Goal: Transaction & Acquisition: Register for event/course

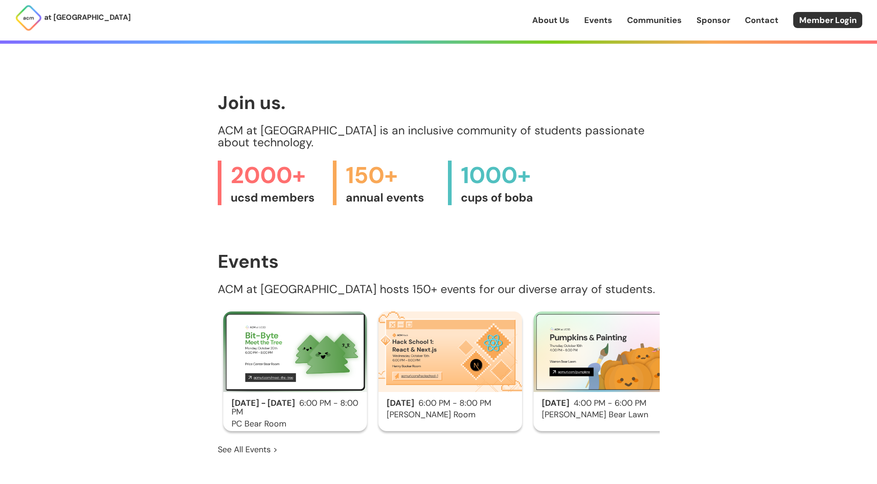
scroll to position [442, 0]
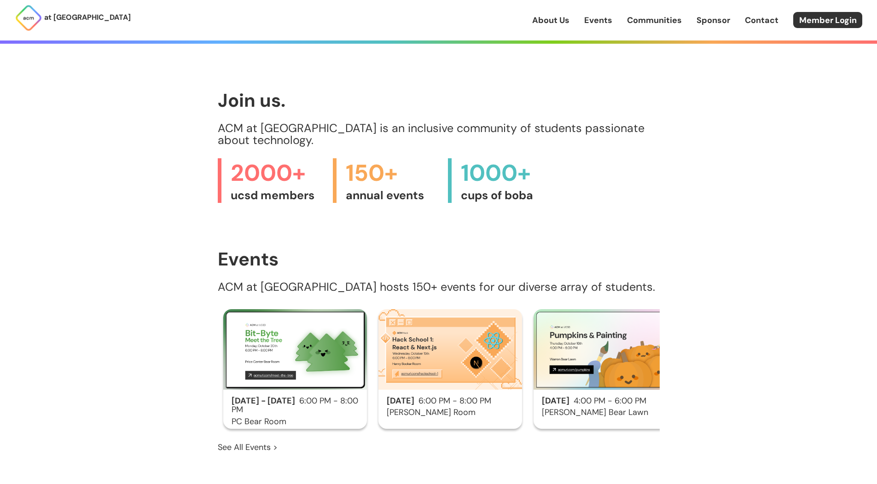
click at [306, 397] on h2 "Oct 10 - Oct 20 6:00 PM - 8:00 PM" at bounding box center [295, 406] width 144 height 18
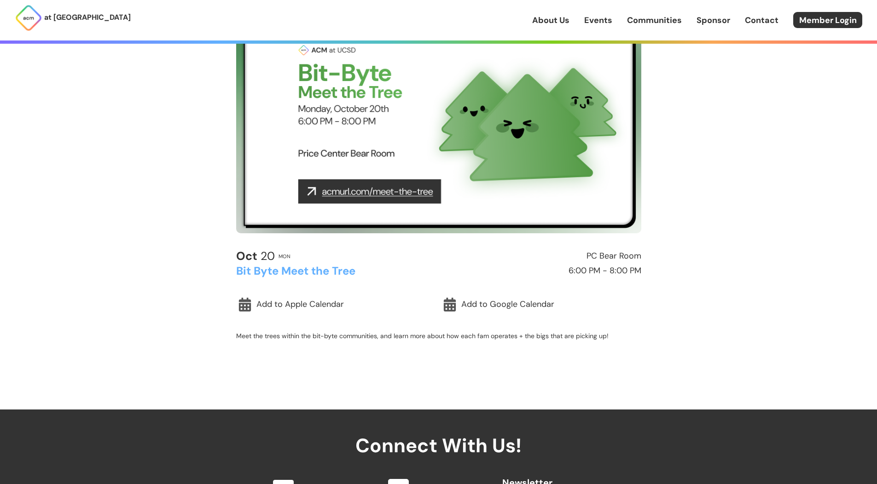
scroll to position [85, 0]
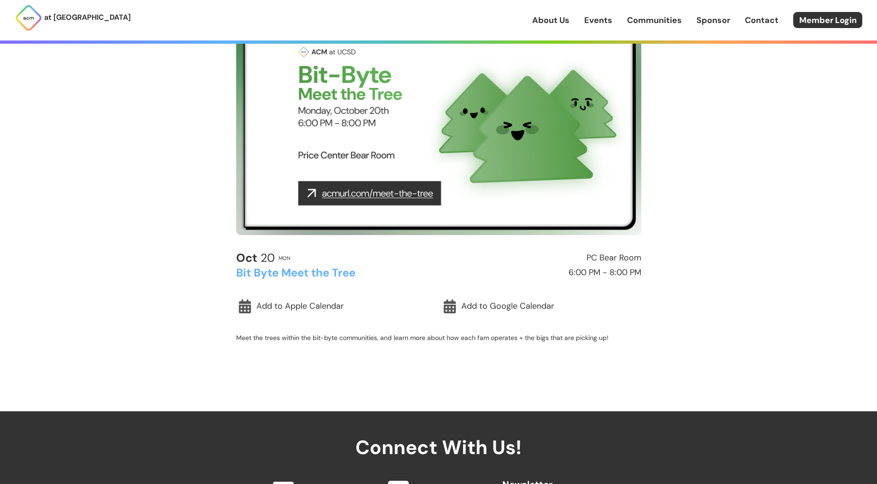
click at [413, 207] on img at bounding box center [438, 121] width 405 height 228
click at [384, 191] on img at bounding box center [438, 121] width 405 height 228
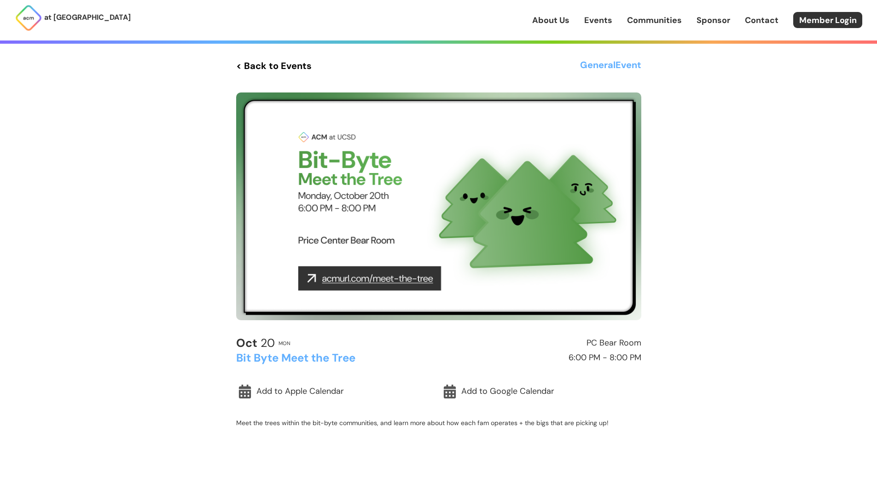
click at [494, 233] on img at bounding box center [438, 207] width 405 height 228
click at [285, 58] on link "< Back to Events" at bounding box center [274, 66] width 76 height 17
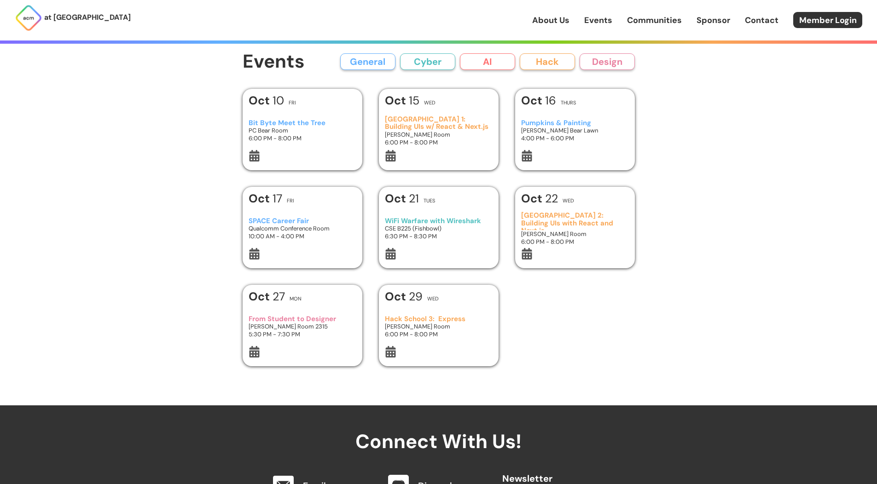
click at [446, 122] on h3 "Hack School 1: Building UIs w/ React & Next.js" at bounding box center [438, 123] width 107 height 15
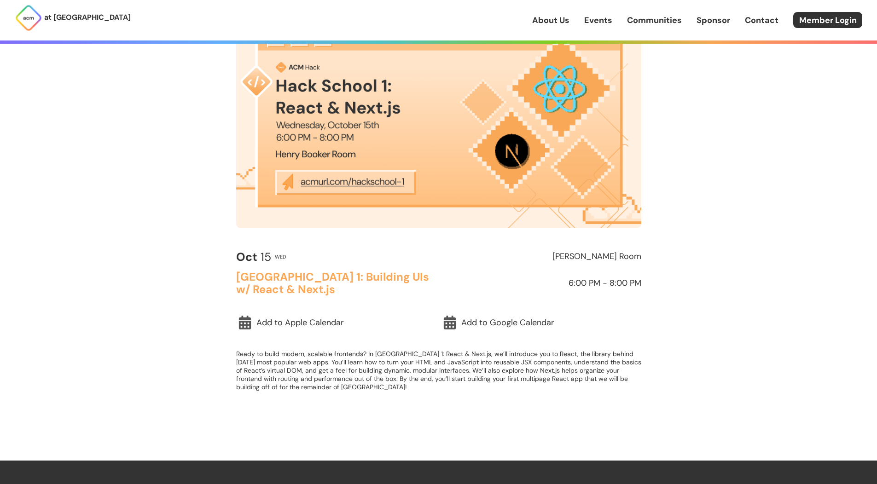
scroll to position [99, 0]
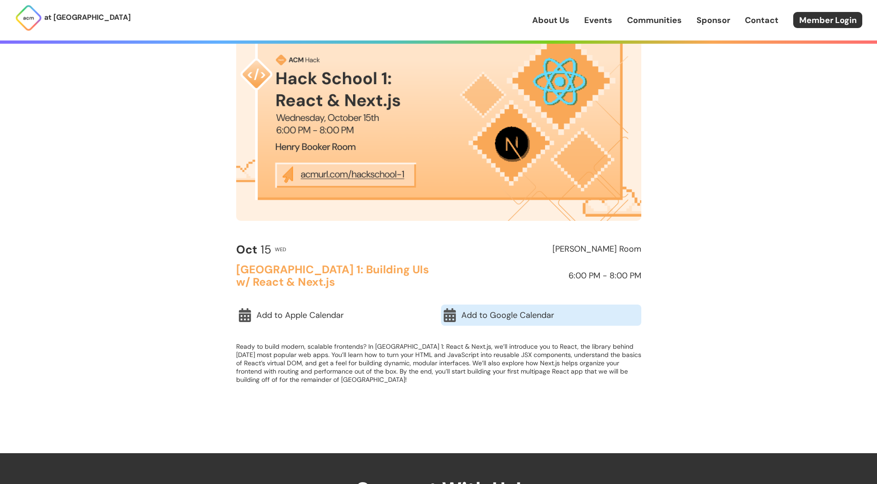
click at [502, 320] on link "Add to Google Calendar" at bounding box center [541, 315] width 200 height 21
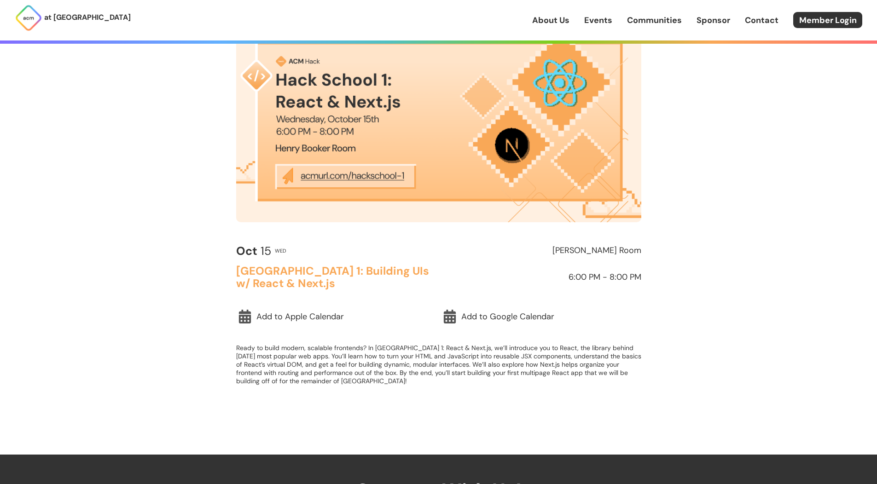
scroll to position [101, 0]
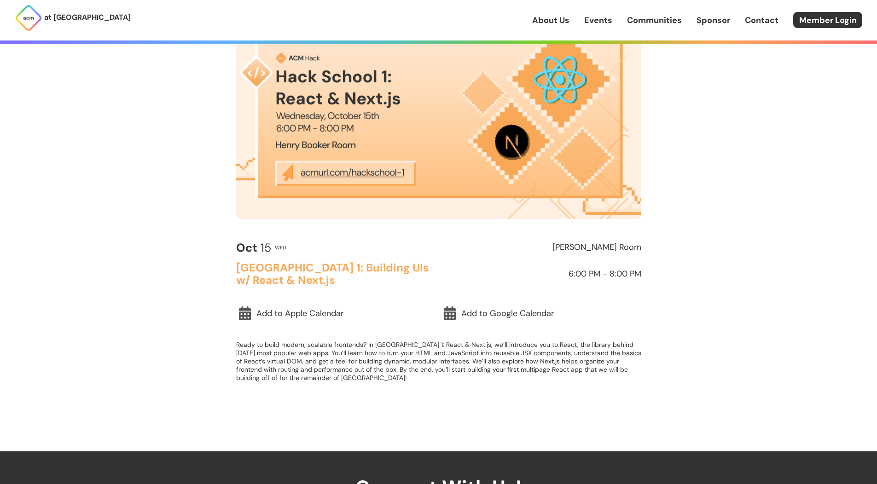
click at [595, 21] on link "Events" at bounding box center [598, 20] width 28 height 12
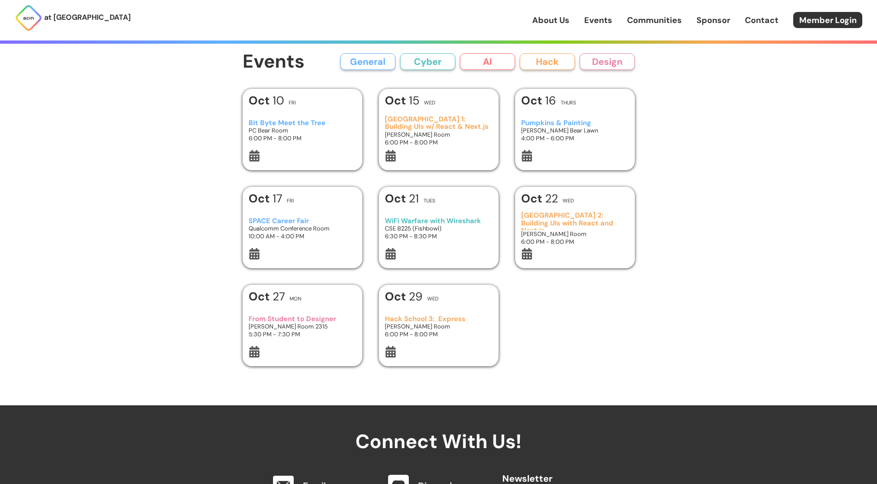
click at [556, 124] on h3 "Pumpkins & Painting" at bounding box center [574, 123] width 107 height 8
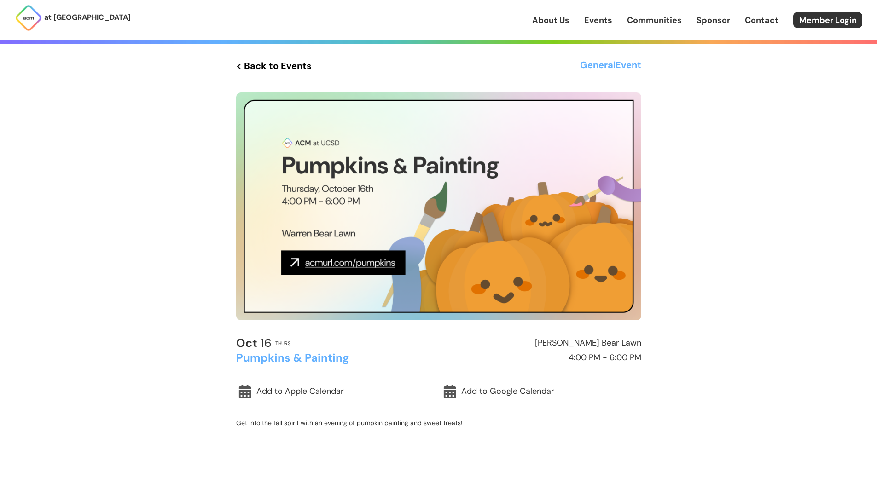
click at [599, 14] on link "Events" at bounding box center [598, 20] width 28 height 12
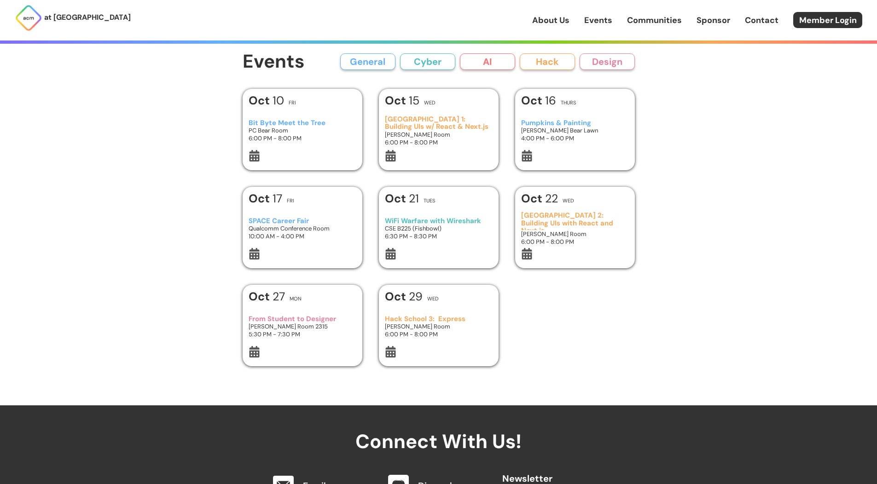
click at [433, 226] on h3 "CSE B225 (Fishbowl)" at bounding box center [438, 229] width 107 height 8
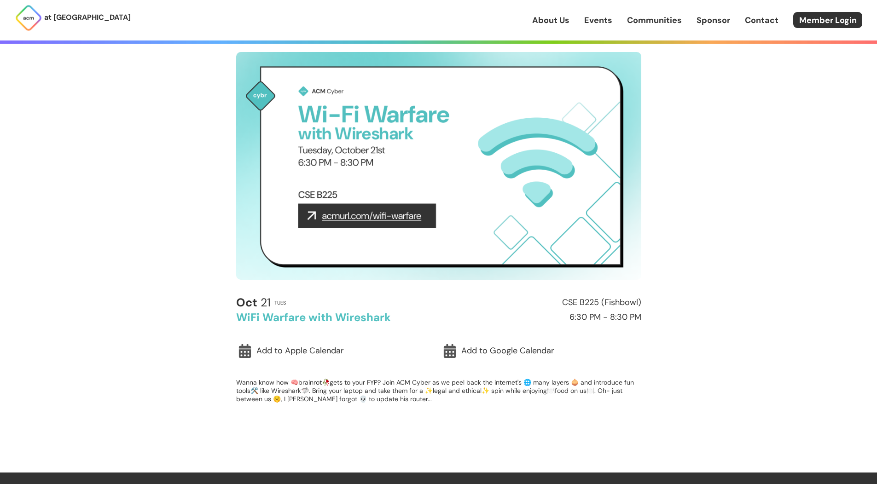
scroll to position [45, 0]
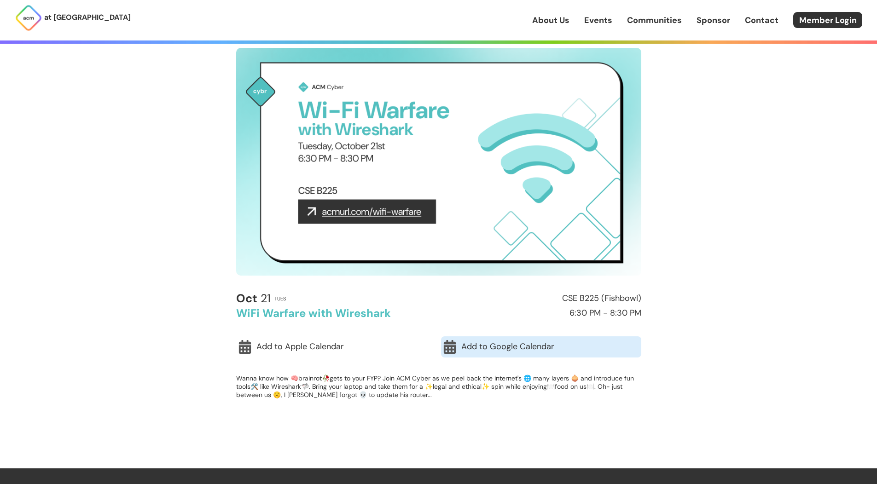
click at [483, 345] on link "Add to Google Calendar" at bounding box center [541, 347] width 200 height 21
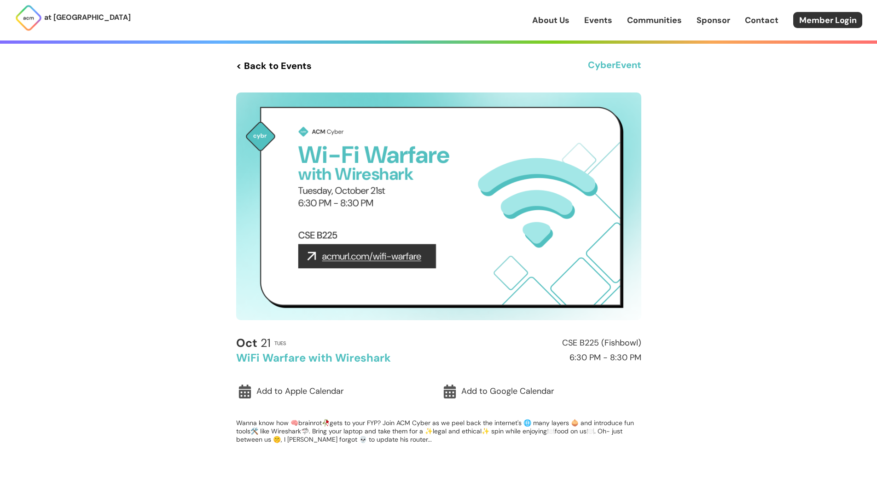
scroll to position [45, 0]
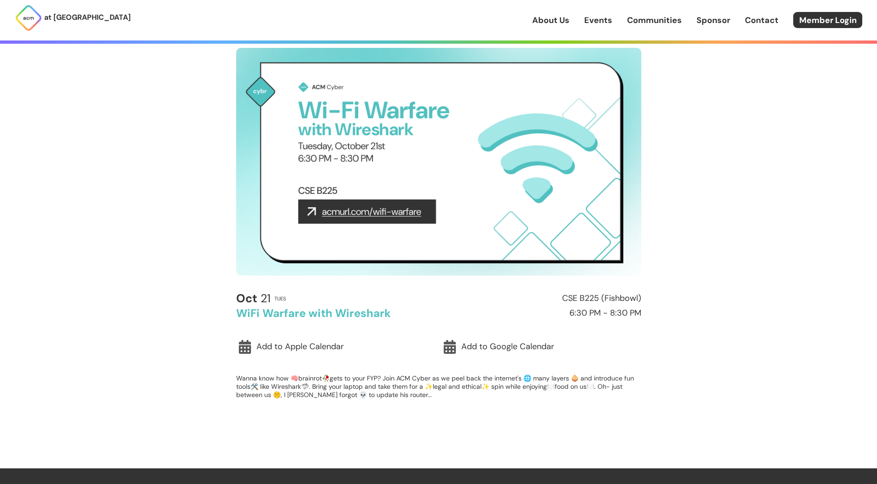
click at [604, 20] on link "Events" at bounding box center [598, 20] width 28 height 12
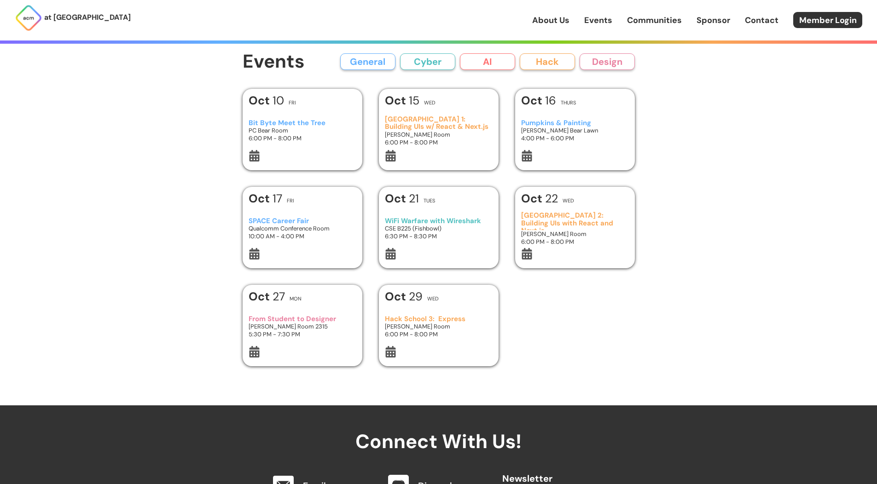
click at [544, 219] on h3 "Hack School 2: Building UIs with React and Next.js" at bounding box center [574, 221] width 107 height 18
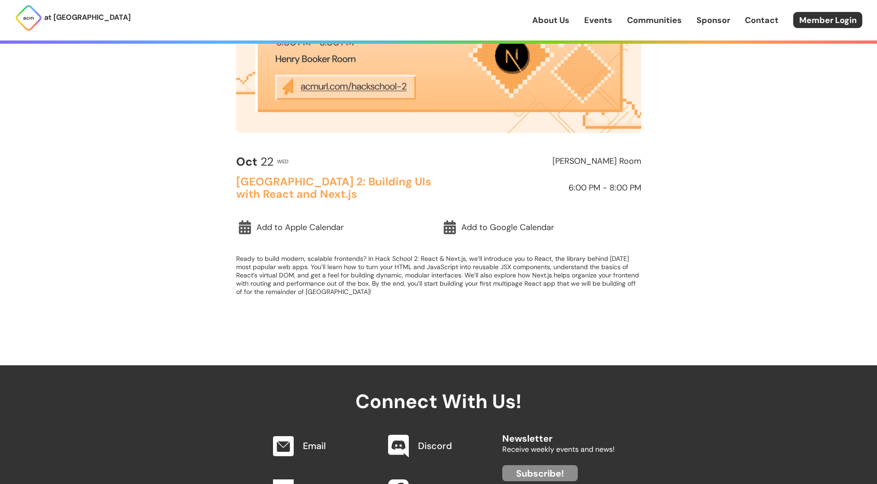
scroll to position [196, 0]
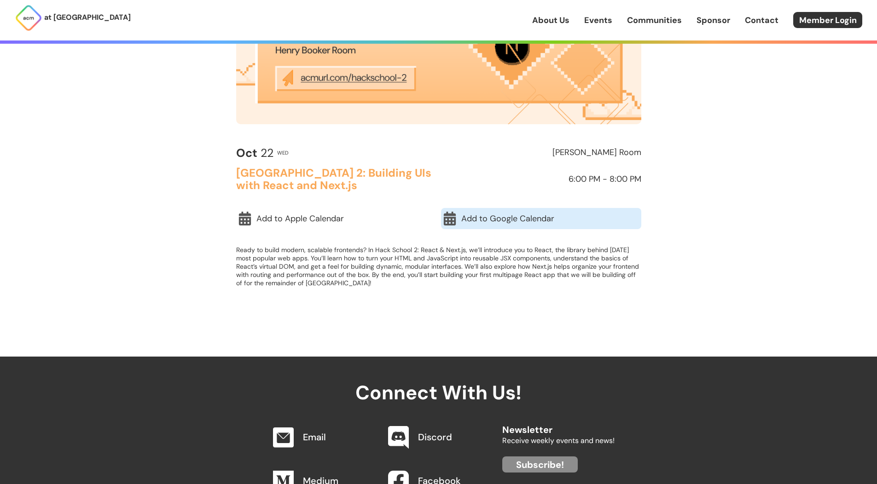
click at [479, 215] on link "Add to Google Calendar" at bounding box center [541, 218] width 200 height 21
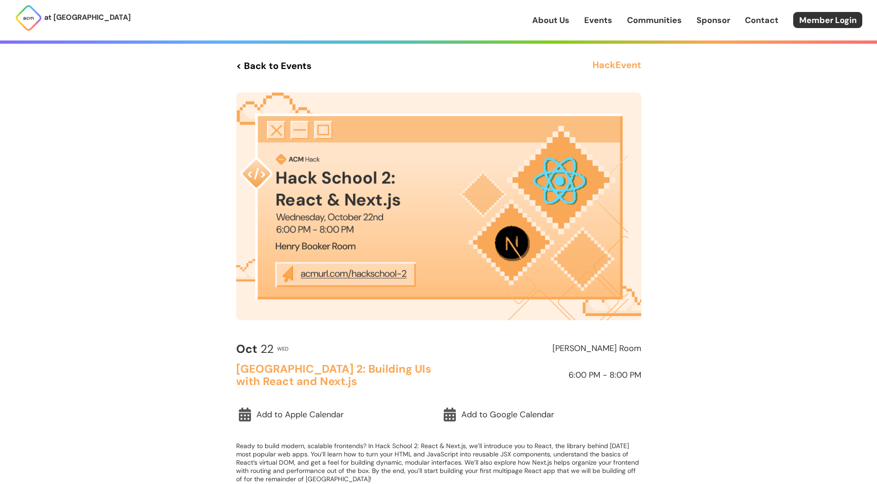
click at [297, 69] on link "< Back to Events" at bounding box center [274, 66] width 76 height 17
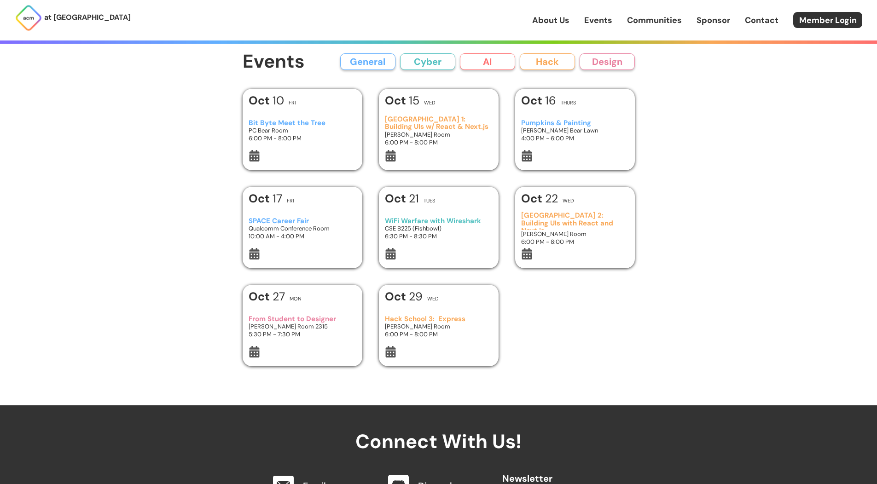
click at [332, 318] on h3 "From Student to Designer" at bounding box center [302, 319] width 107 height 8
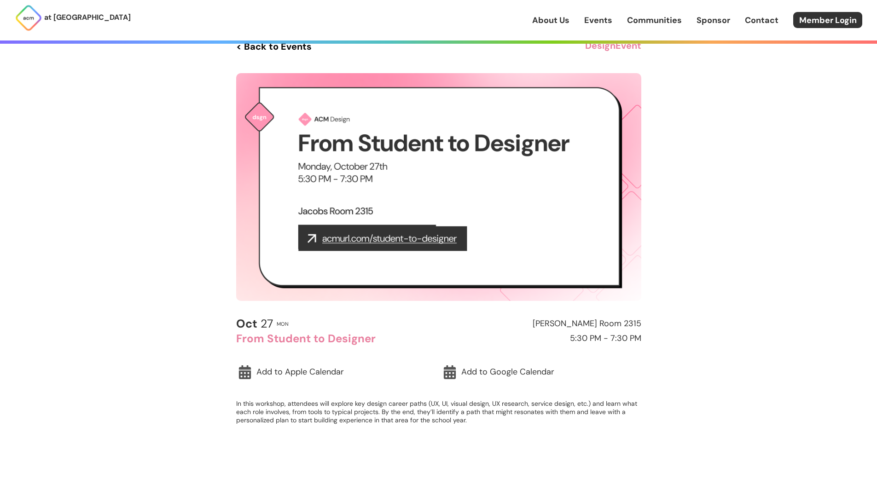
scroll to position [22, 0]
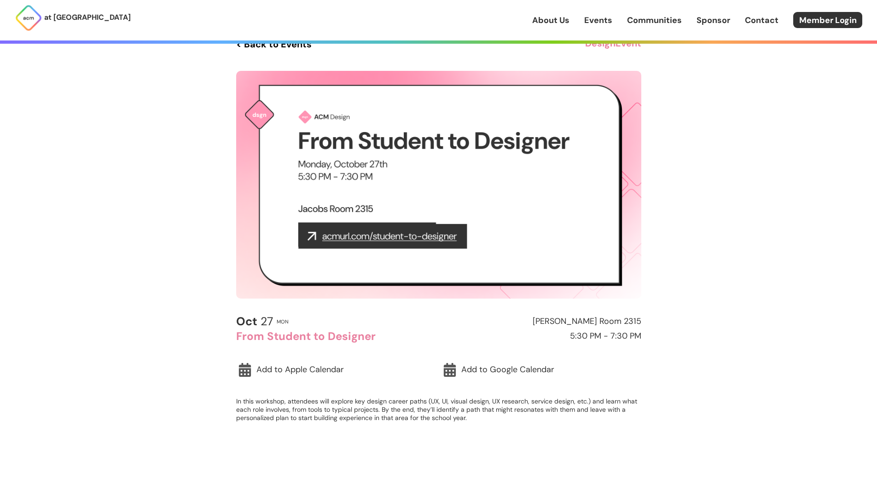
click at [461, 316] on div "Oct 27 Mon Jacobs Room 2315 From Student to Designer 5:30 PM - 7:30 PM" at bounding box center [438, 329] width 405 height 28
click at [276, 46] on link "< Back to Events" at bounding box center [274, 44] width 76 height 17
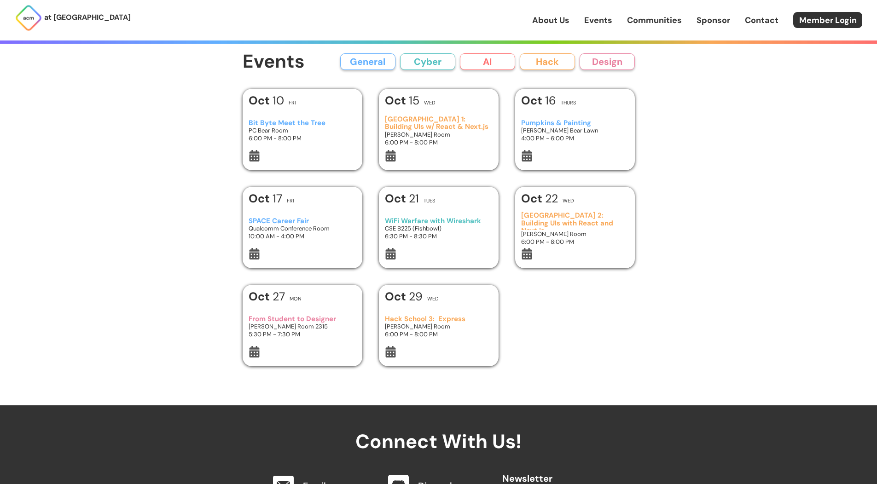
click at [455, 341] on div "Hack School 3: Express Henry Booker Room 6:00 PM - 8:00 PM" at bounding box center [438, 327] width 107 height 39
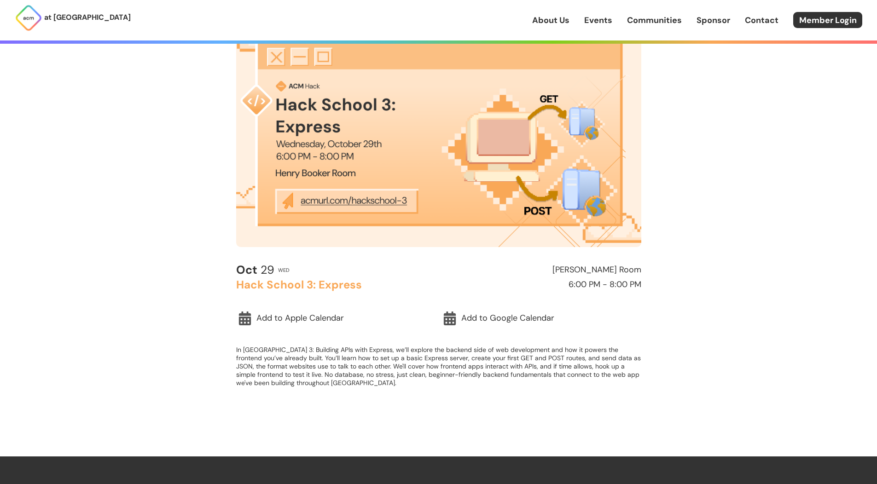
scroll to position [74, 0]
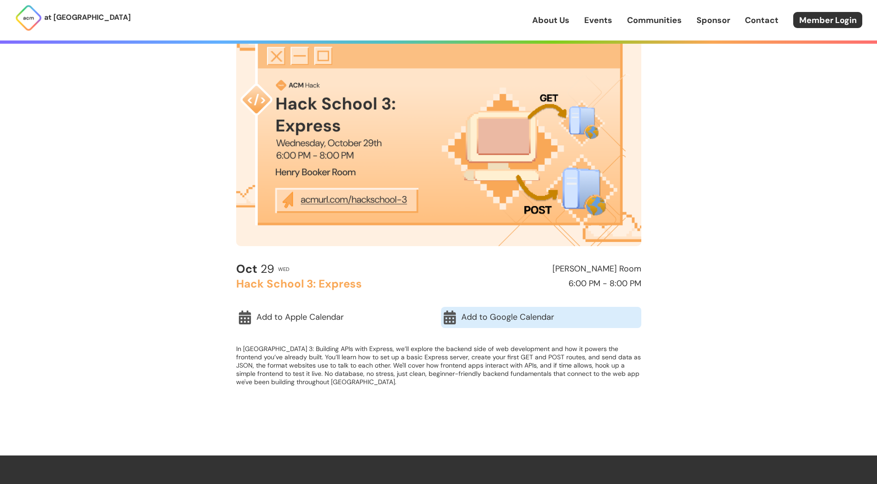
click at [484, 316] on link "Add to Google Calendar" at bounding box center [541, 317] width 200 height 21
